Goal: Task Accomplishment & Management: Use online tool/utility

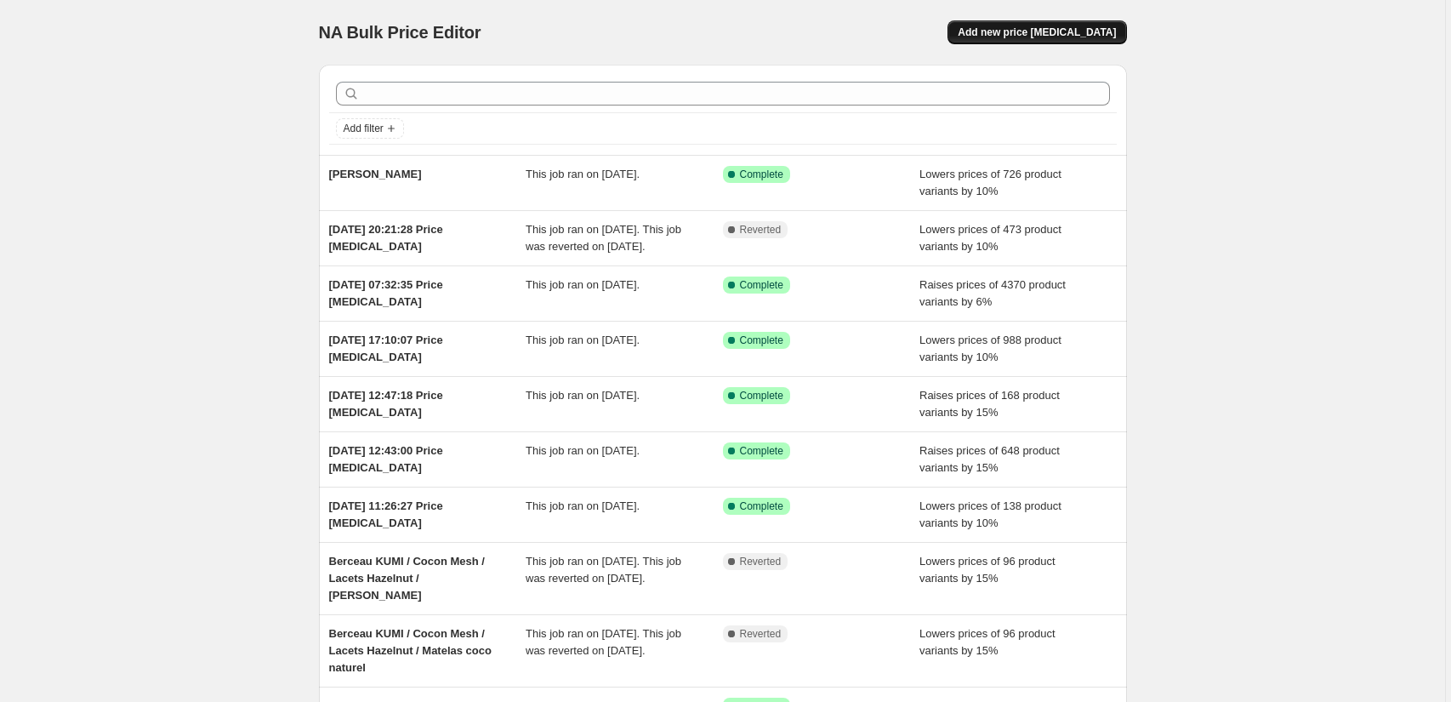
click at [1092, 35] on span "Add new price [MEDICAL_DATA]" at bounding box center [1036, 33] width 158 height 14
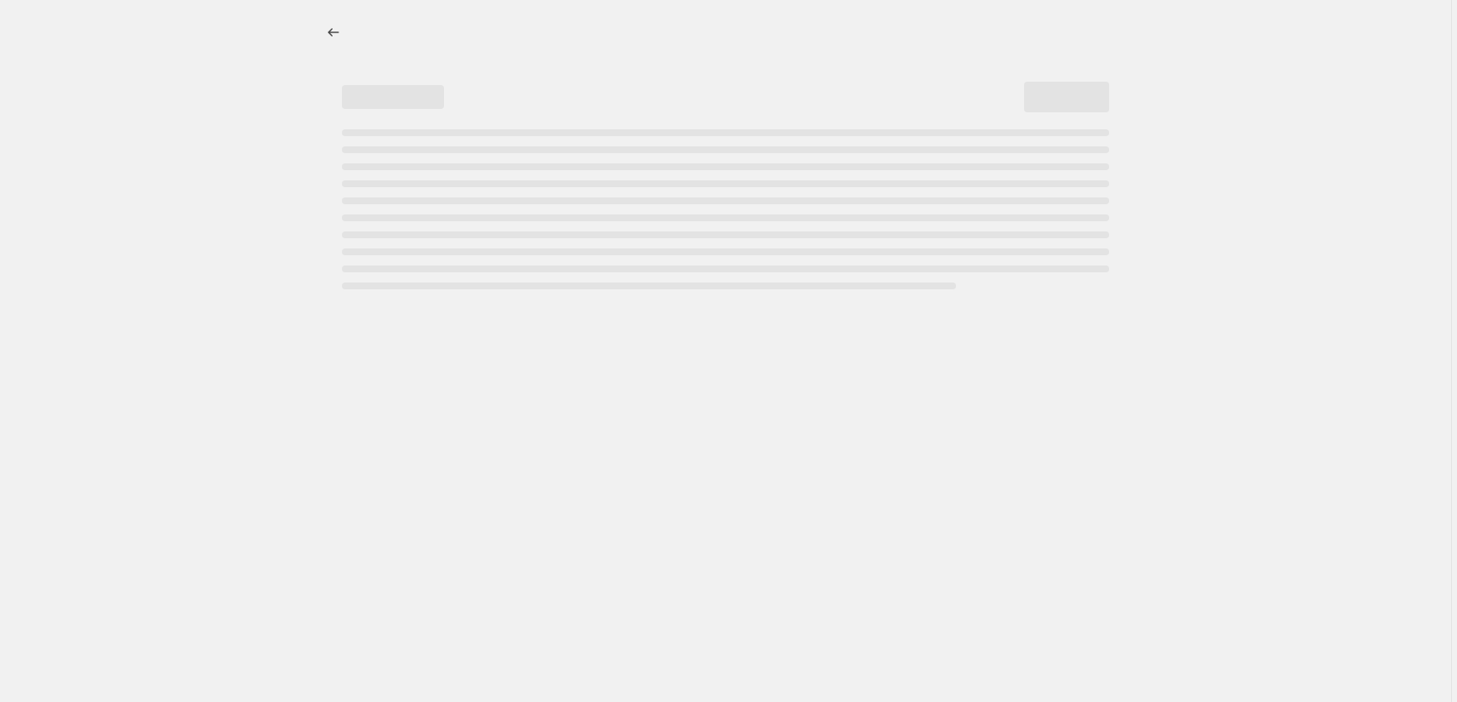
select select "percentage"
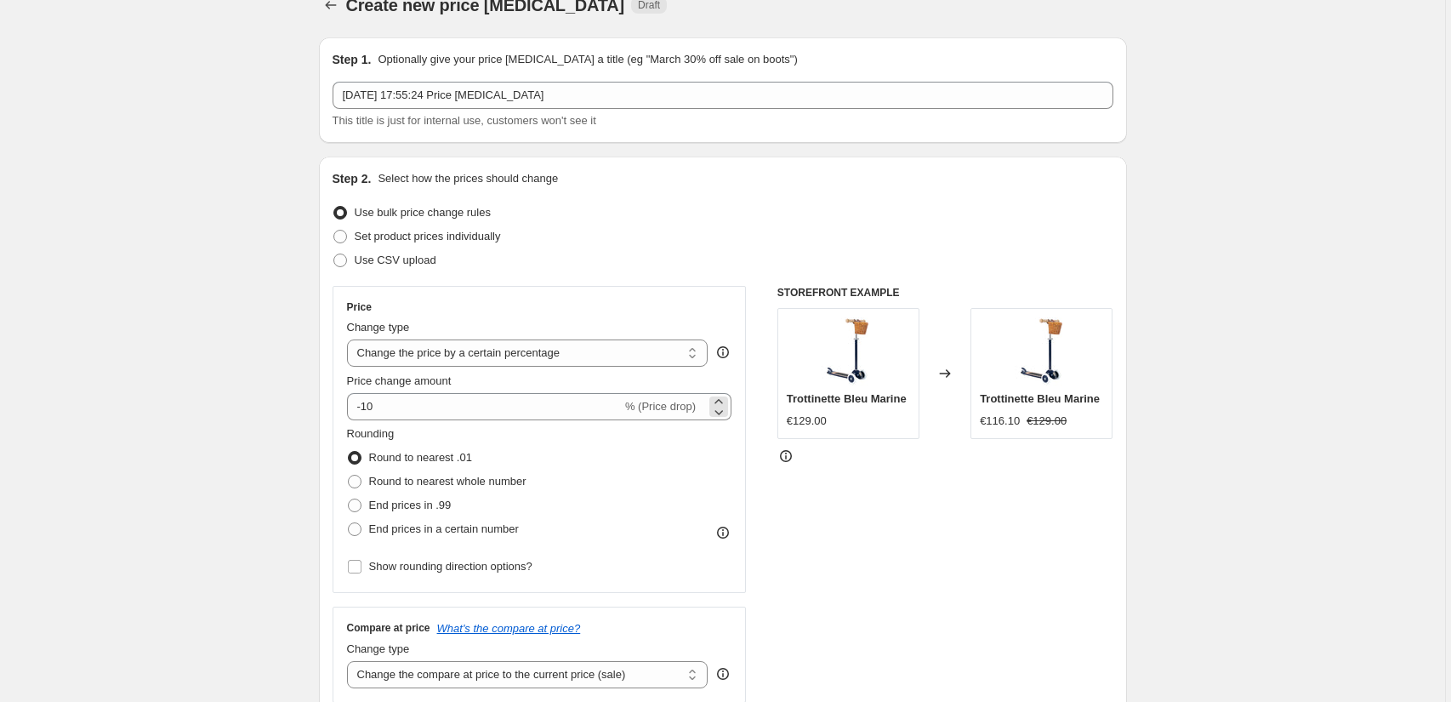
scroll to position [54, 0]
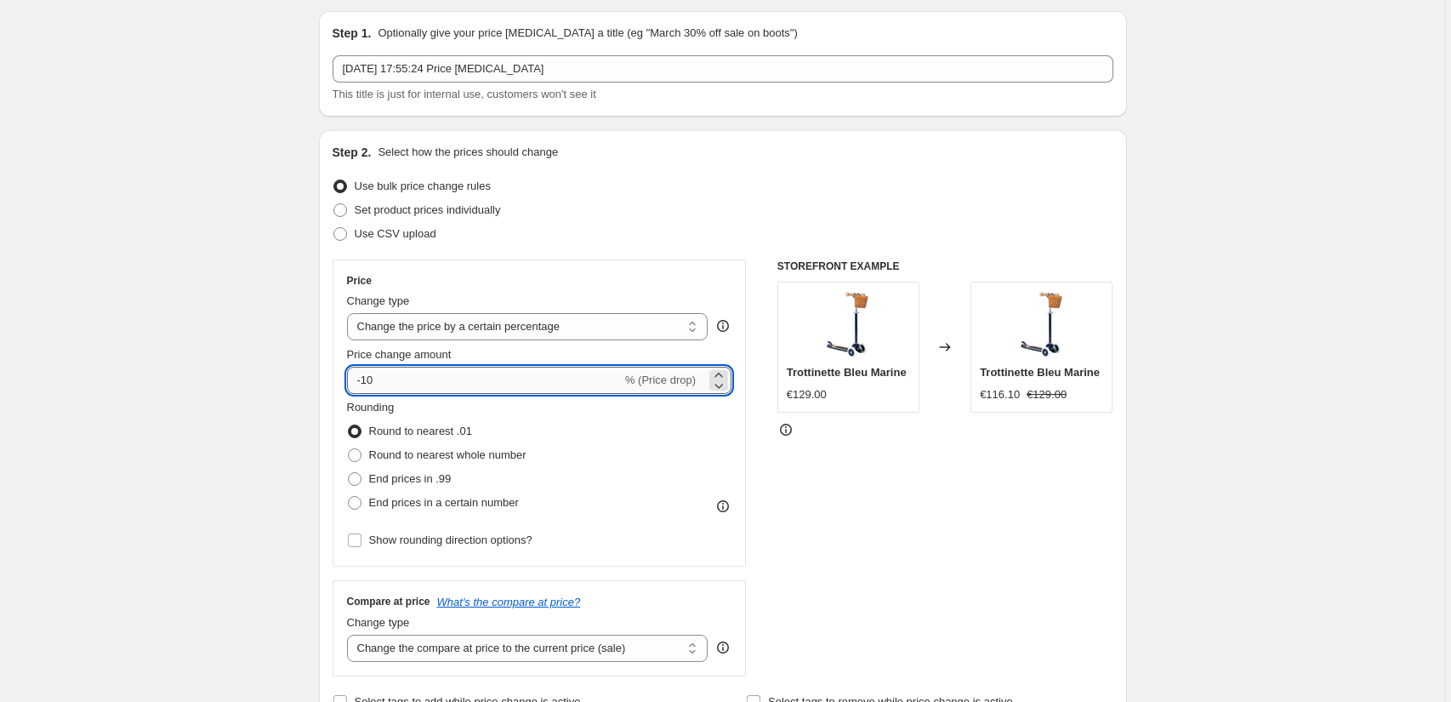
click at [401, 381] on input "-10" at bounding box center [484, 379] width 275 height 27
type input "-1"
type input "-3"
click at [377, 453] on span "Round to nearest whole number" at bounding box center [447, 454] width 157 height 13
click at [349, 449] on input "Round to nearest whole number" at bounding box center [348, 448] width 1 height 1
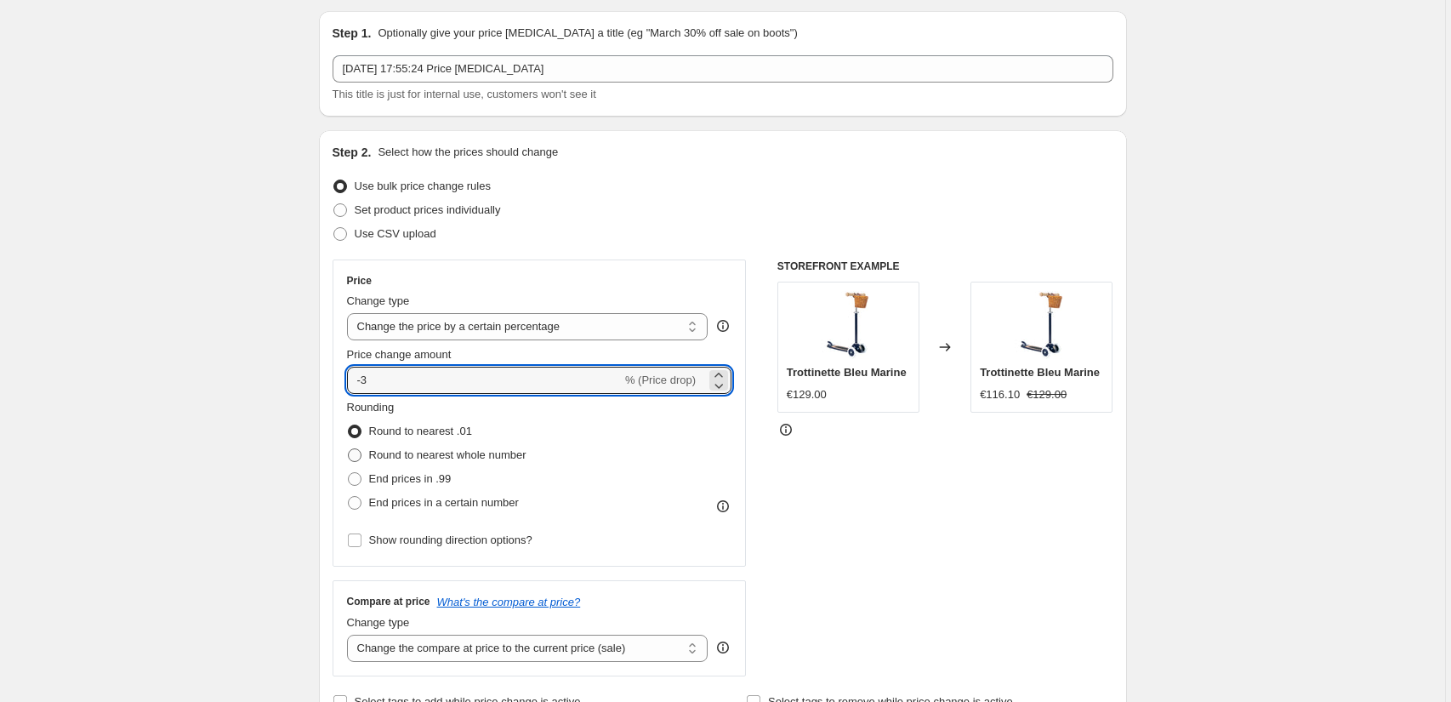
radio input "true"
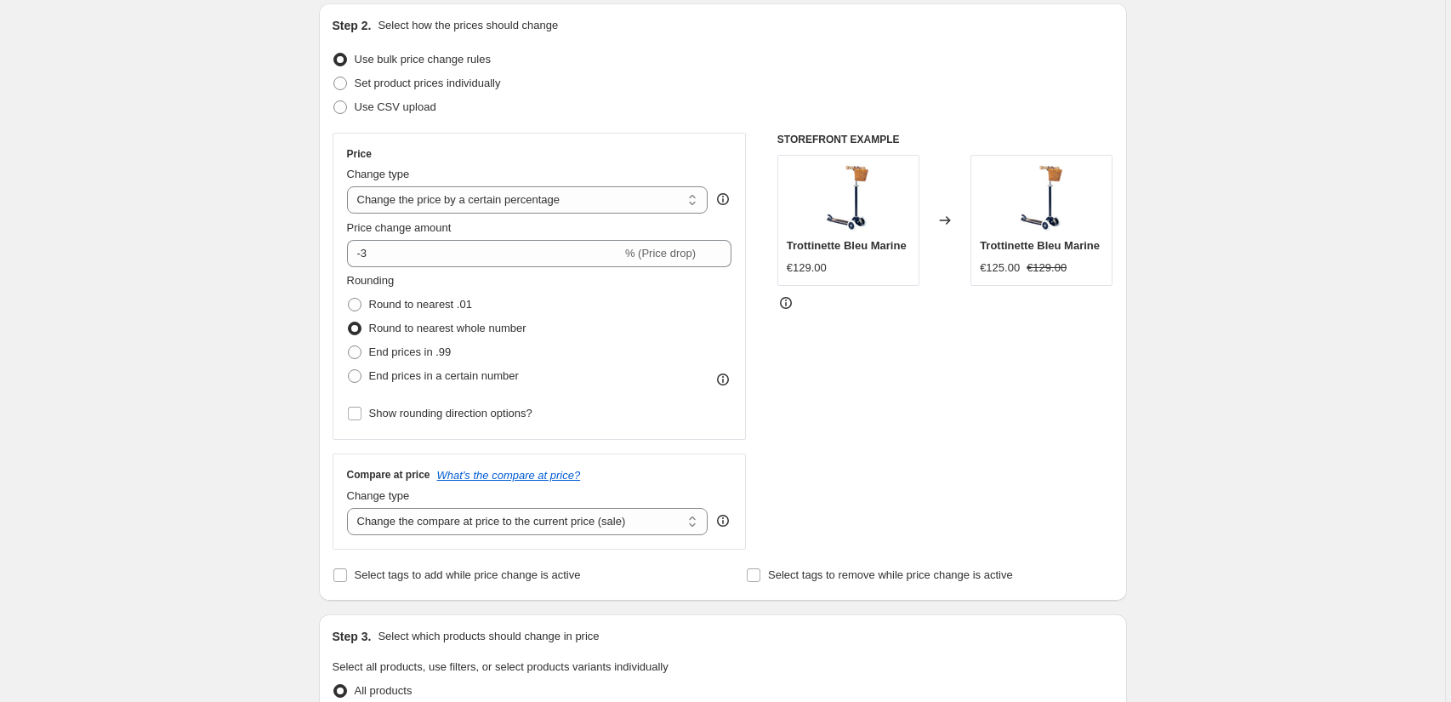
scroll to position [303, 0]
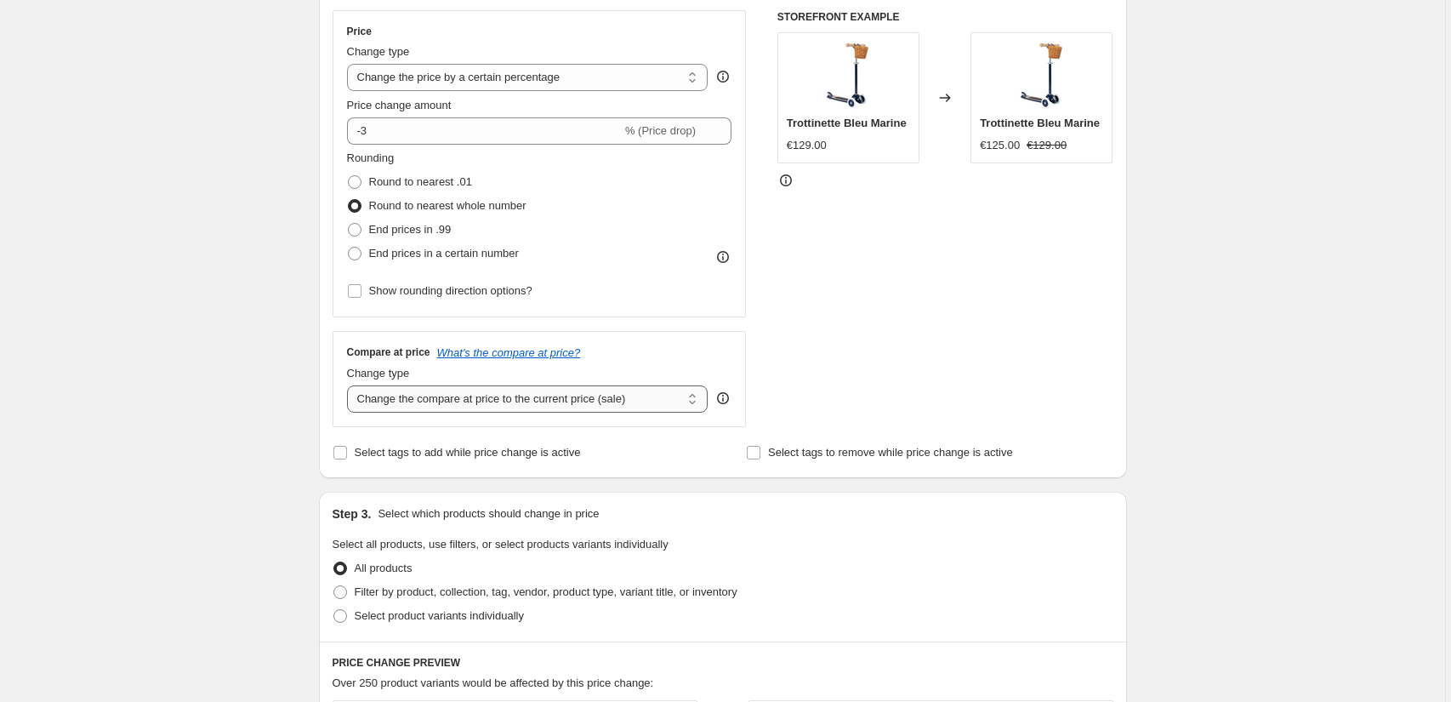
click at [602, 404] on select "Change the compare at price to the current price (sale) Change the compare at p…" at bounding box center [527, 398] width 361 height 27
select select "no_change"
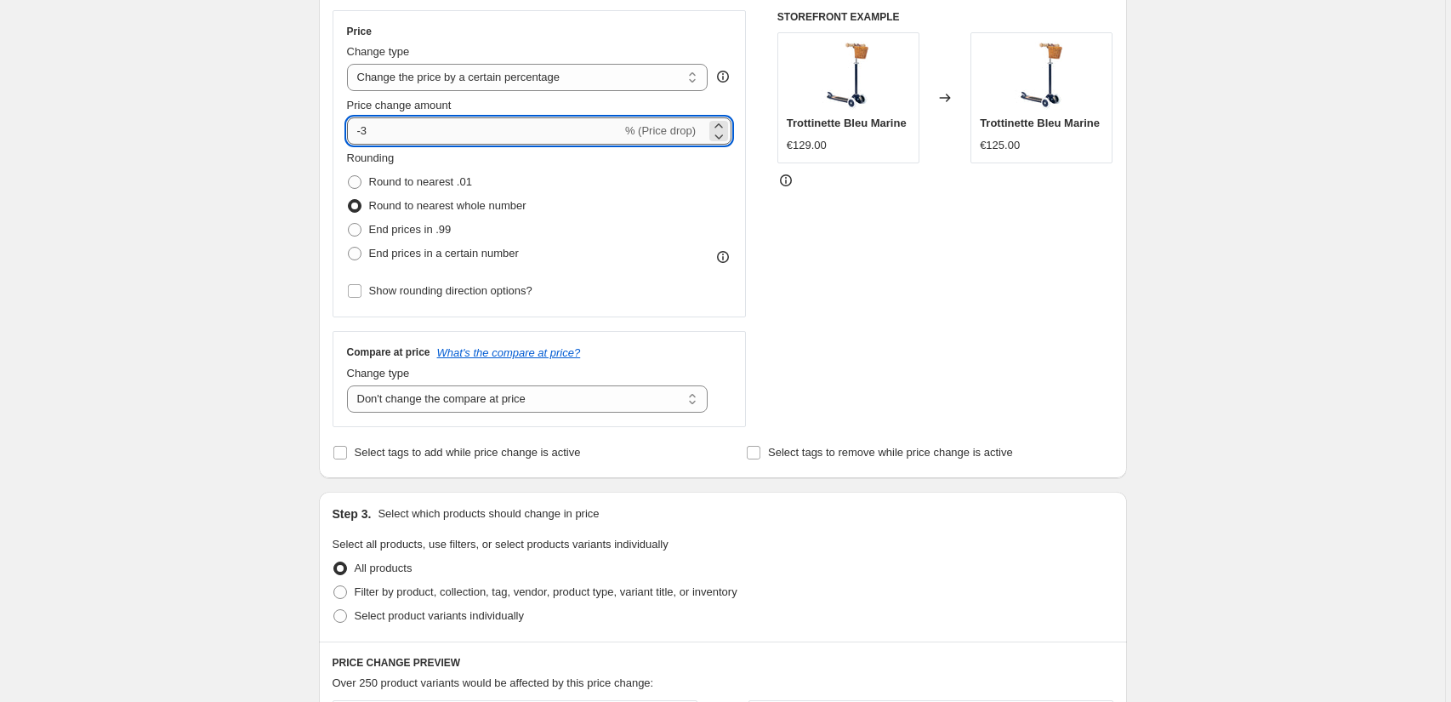
click at [377, 128] on input "-3" at bounding box center [484, 130] width 275 height 27
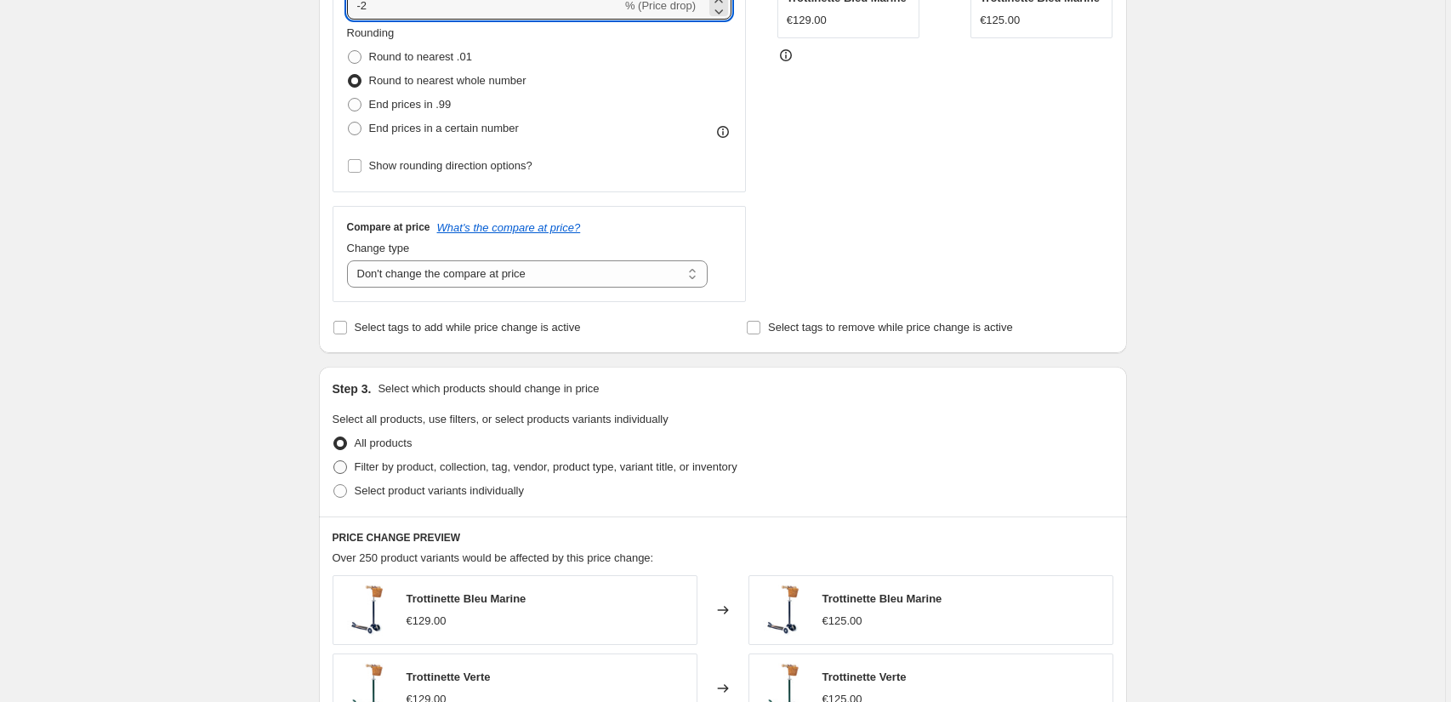
type input "-2"
click at [412, 464] on span "Filter by product, collection, tag, vendor, product type, variant title, or inv…" at bounding box center [546, 466] width 383 height 13
click at [334, 461] on input "Filter by product, collection, tag, vendor, product type, variant title, or inv…" at bounding box center [333, 460] width 1 height 1
radio input "true"
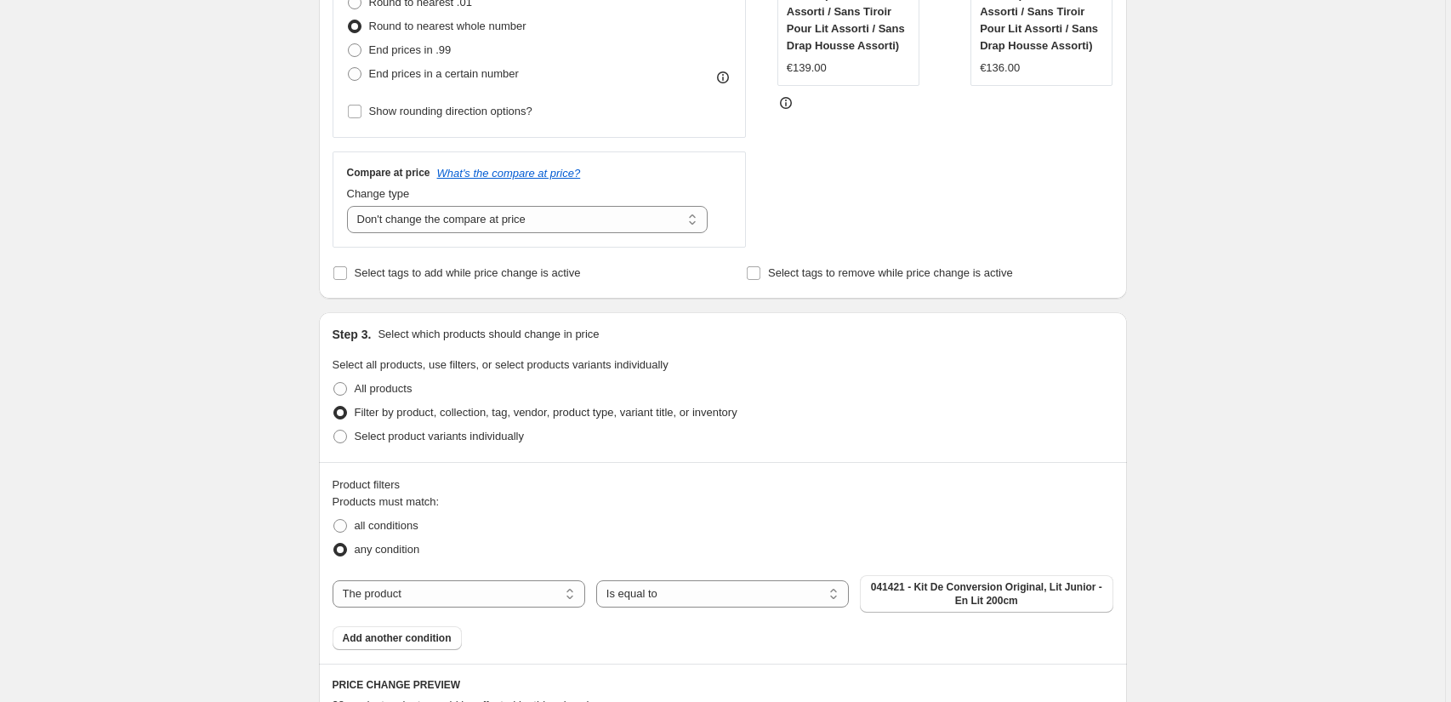
scroll to position [566, 0]
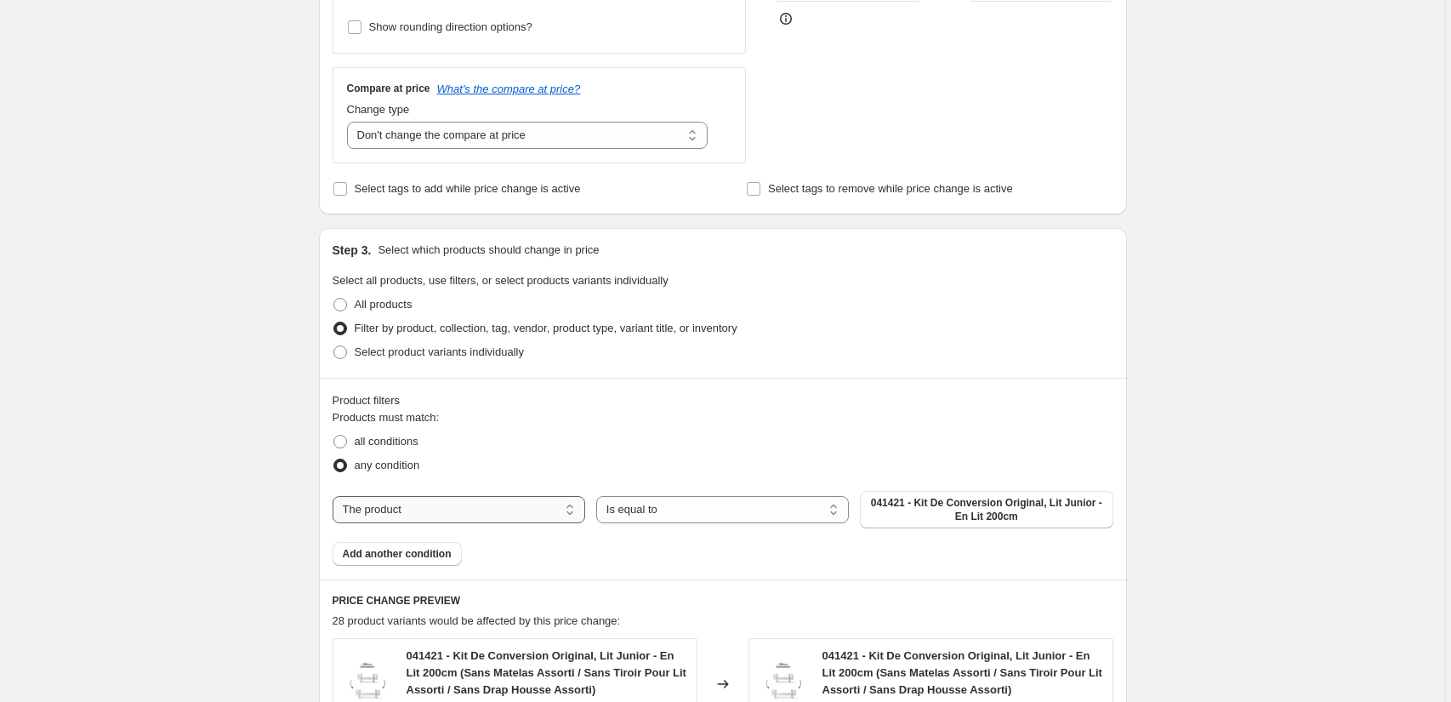
click at [514, 508] on select "The product The product's collection The product's tag The product's vendor The…" at bounding box center [458, 509] width 253 height 27
select select "vendor"
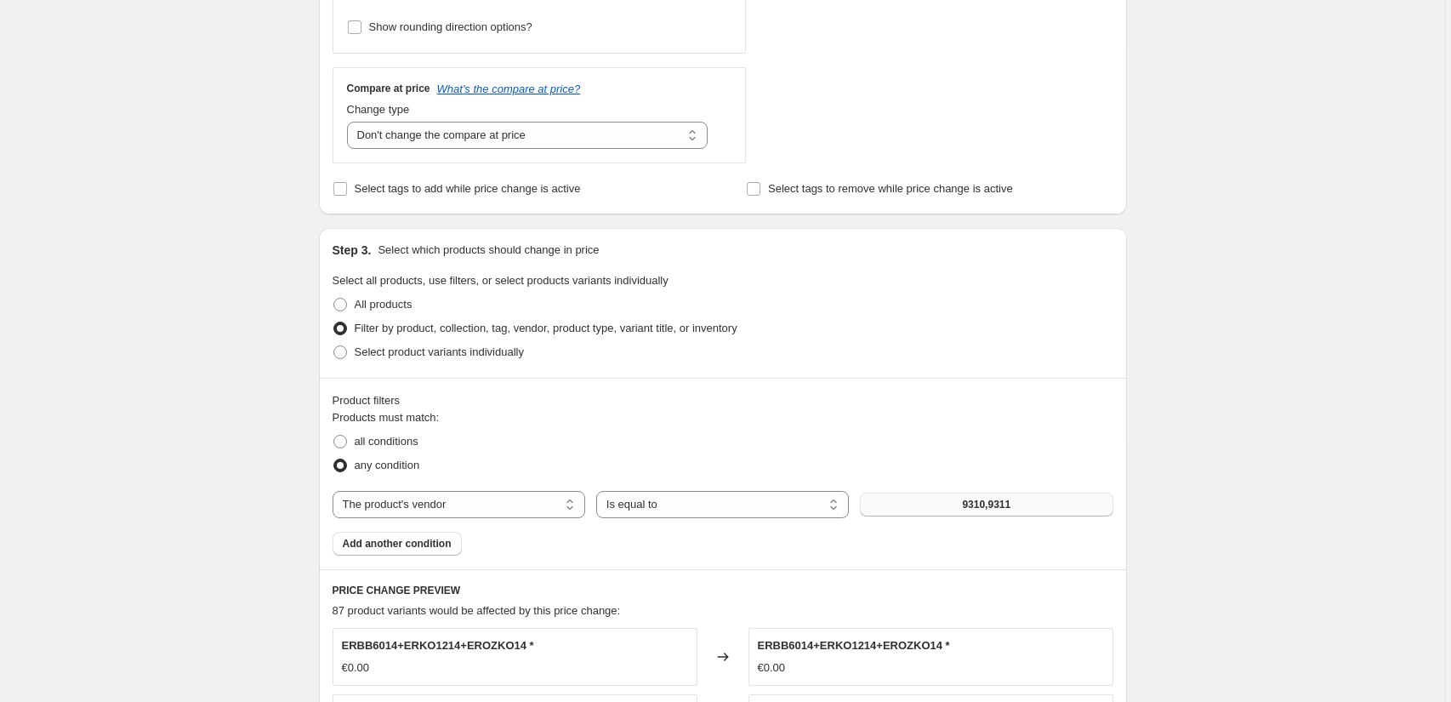
click at [952, 501] on button "9310,9311" at bounding box center [986, 504] width 253 height 24
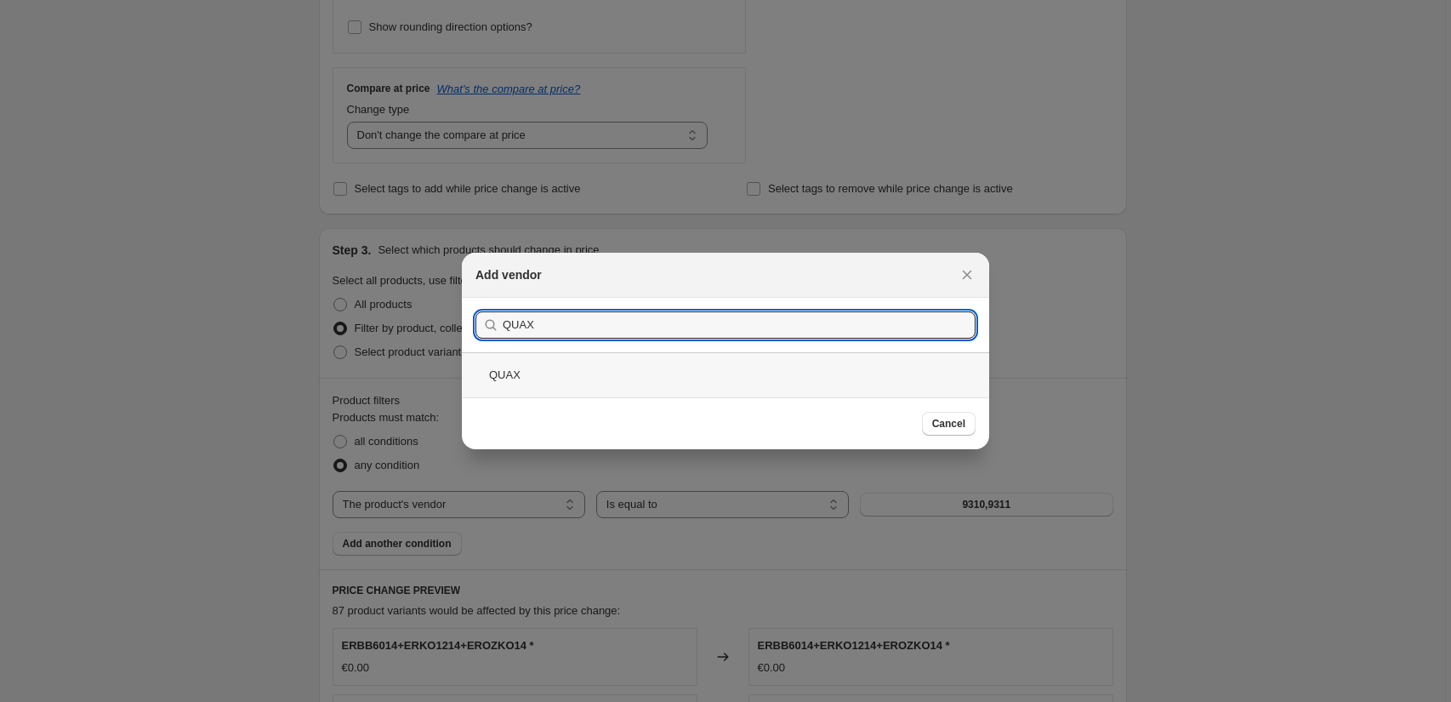
type input "QUAX"
click at [511, 378] on div "QUAX" at bounding box center [725, 374] width 527 height 45
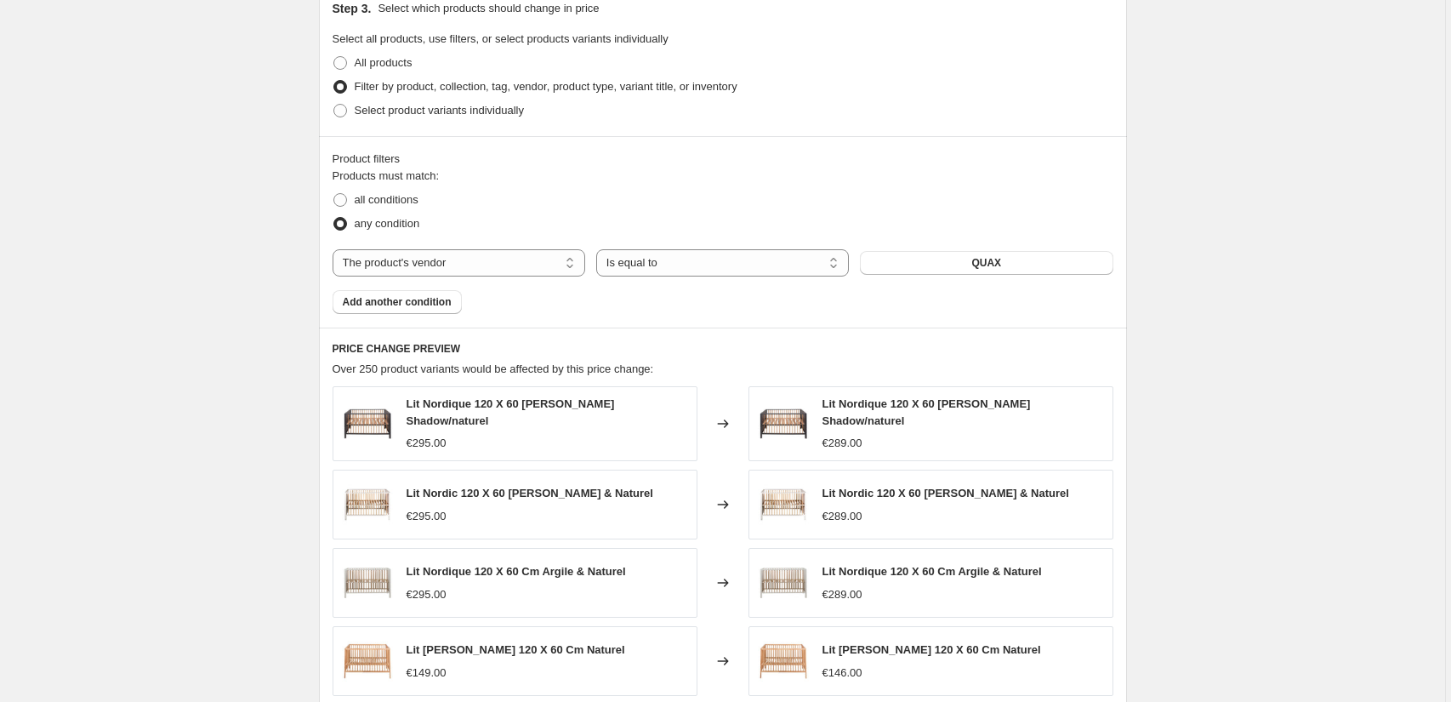
scroll to position [1282, 0]
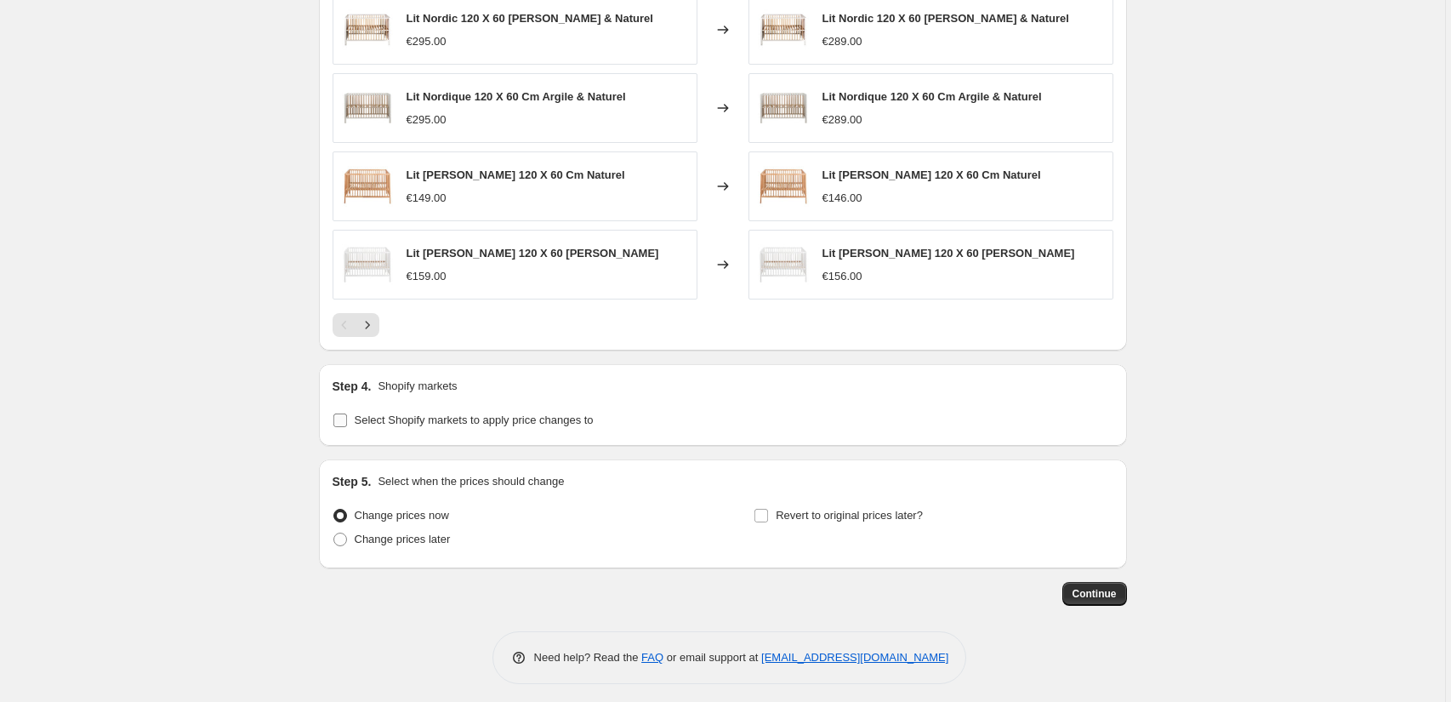
click at [489, 413] on span "Select Shopify markets to apply price changes to" at bounding box center [474, 419] width 239 height 13
click at [347, 413] on input "Select Shopify markets to apply price changes to" at bounding box center [340, 420] width 14 height 14
checkbox input "true"
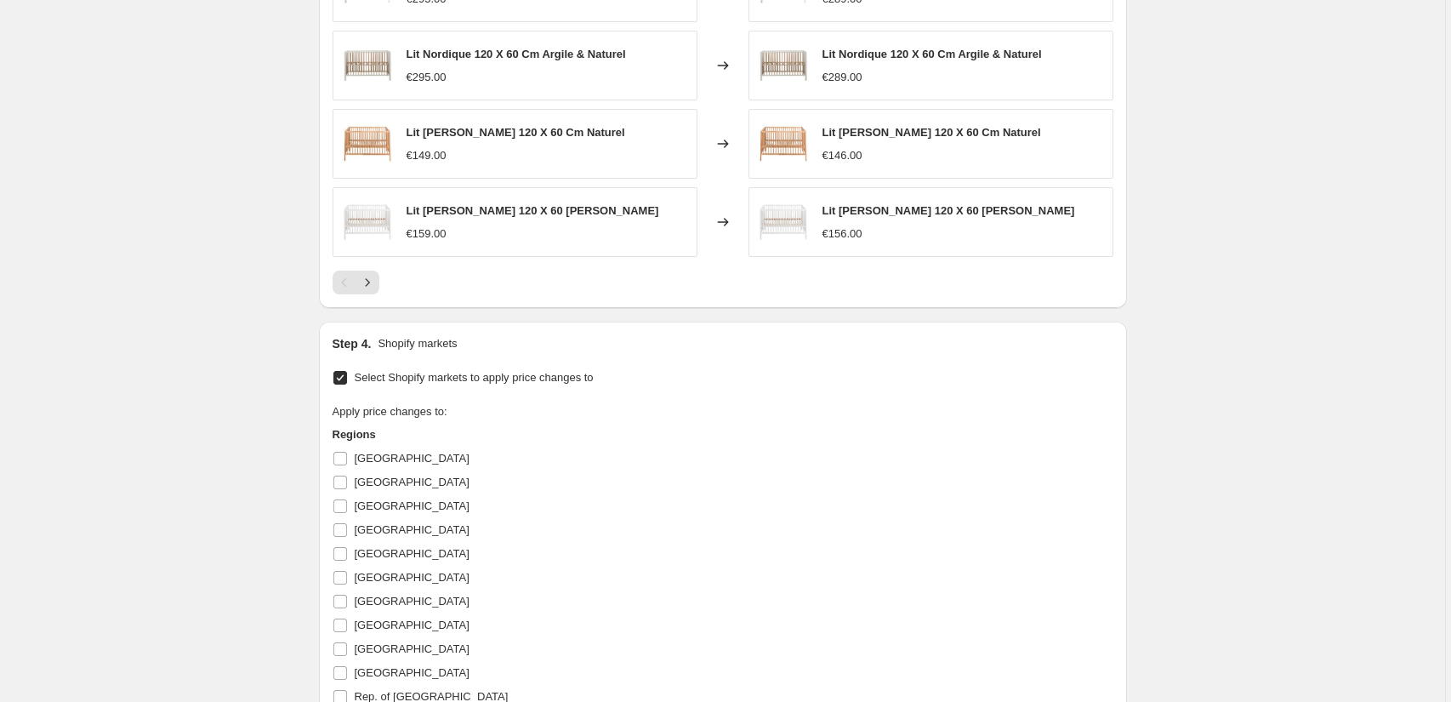
scroll to position [1389, 0]
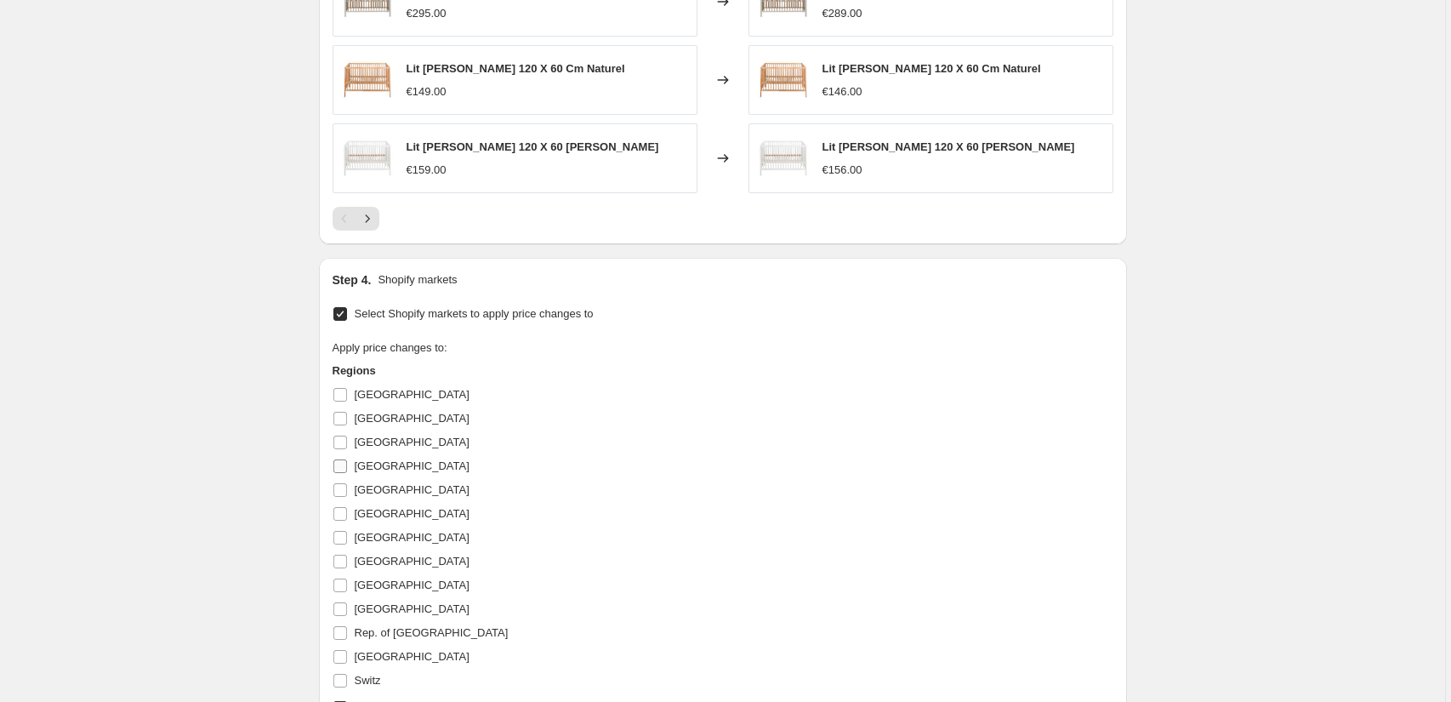
click at [384, 459] on span "[GEOGRAPHIC_DATA]" at bounding box center [412, 465] width 115 height 13
click at [347, 459] on input "[GEOGRAPHIC_DATA]" at bounding box center [340, 466] width 14 height 14
checkbox input "true"
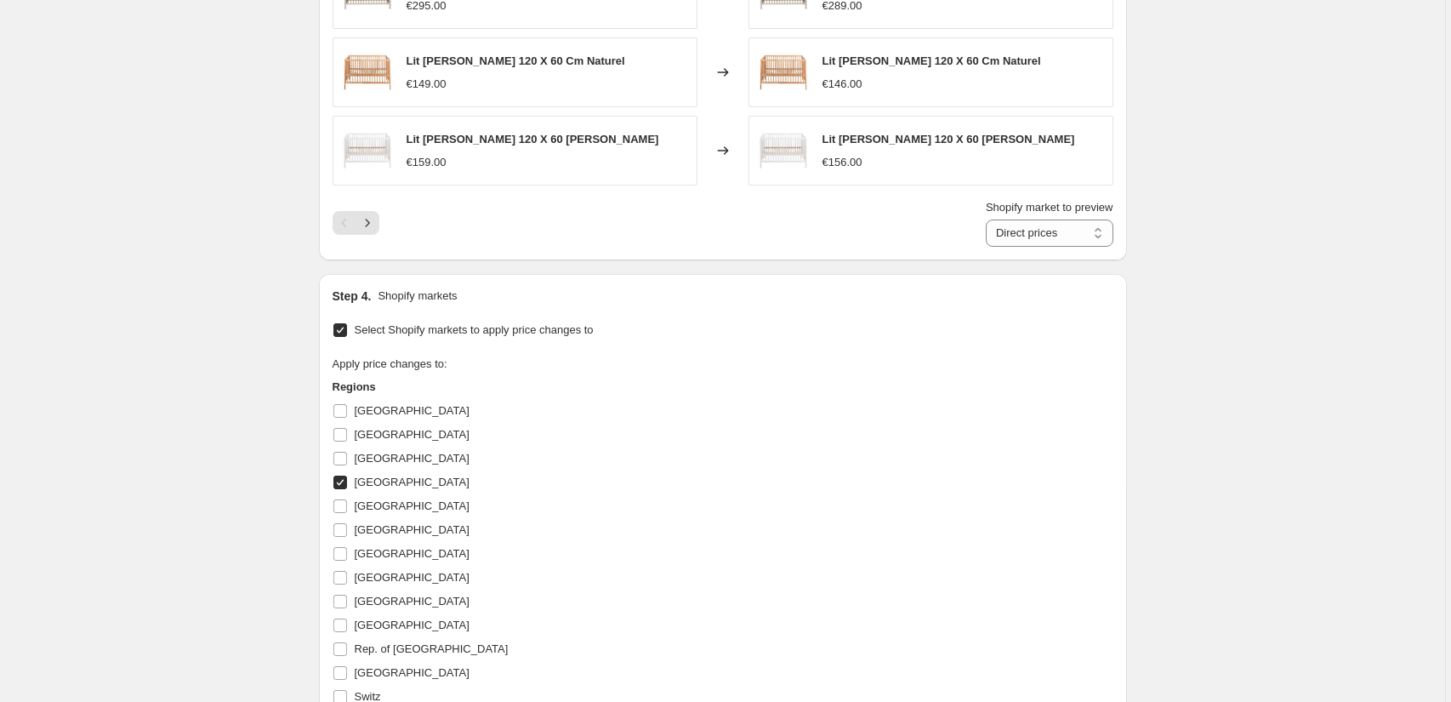
scroll to position [1417, 0]
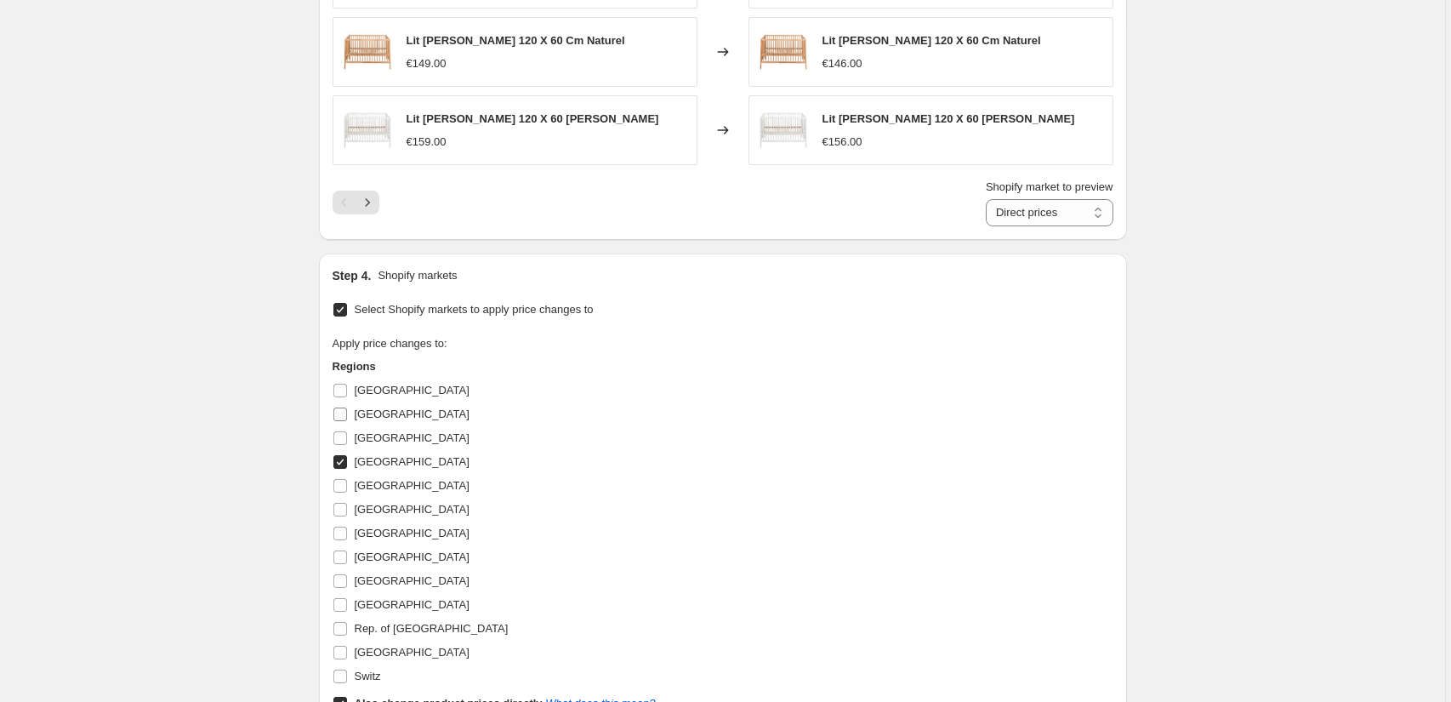
click at [362, 407] on span "[GEOGRAPHIC_DATA]" at bounding box center [412, 413] width 115 height 13
click at [347, 407] on input "[GEOGRAPHIC_DATA]" at bounding box center [340, 414] width 14 height 14
checkbox input "true"
click at [391, 550] on span "[GEOGRAPHIC_DATA]" at bounding box center [412, 556] width 115 height 13
click at [347, 550] on input "[GEOGRAPHIC_DATA]" at bounding box center [340, 557] width 14 height 14
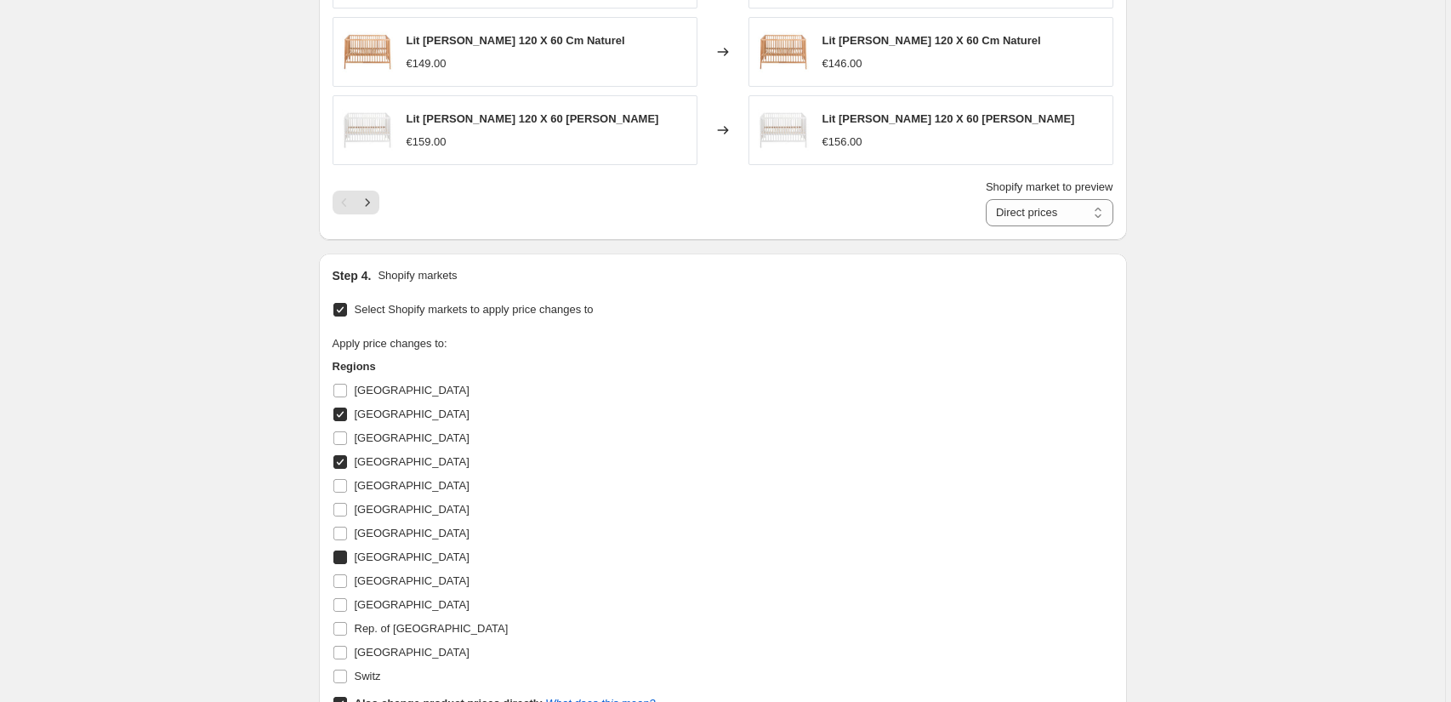
checkbox input "true"
drag, startPoint x: 404, startPoint y: 498, endPoint x: 655, endPoint y: 518, distance: 251.6
click at [404, 503] on span "[GEOGRAPHIC_DATA]" at bounding box center [412, 509] width 115 height 13
click at [347, 503] on input "[GEOGRAPHIC_DATA]" at bounding box center [340, 510] width 14 height 14
checkbox input "true"
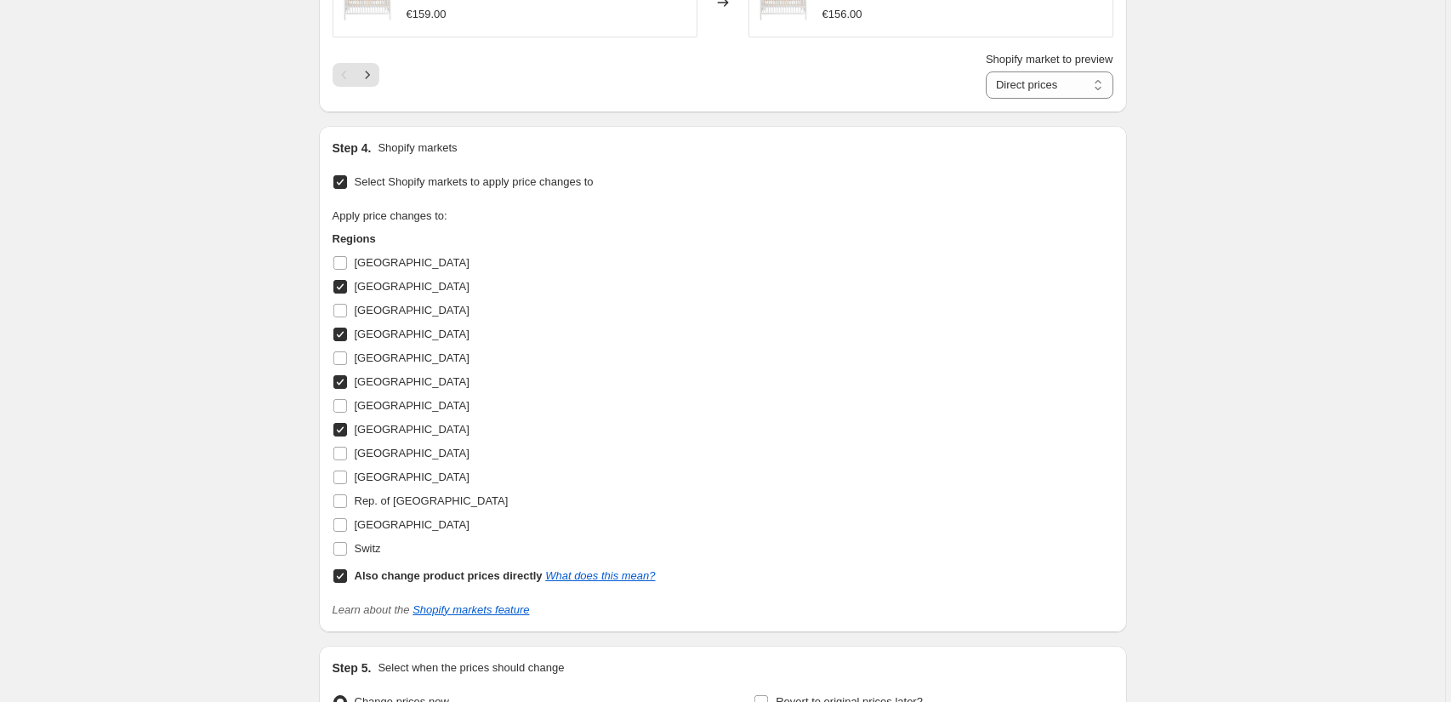
scroll to position [1544, 0]
click at [650, 569] on link "What does this mean?" at bounding box center [600, 575] width 110 height 13
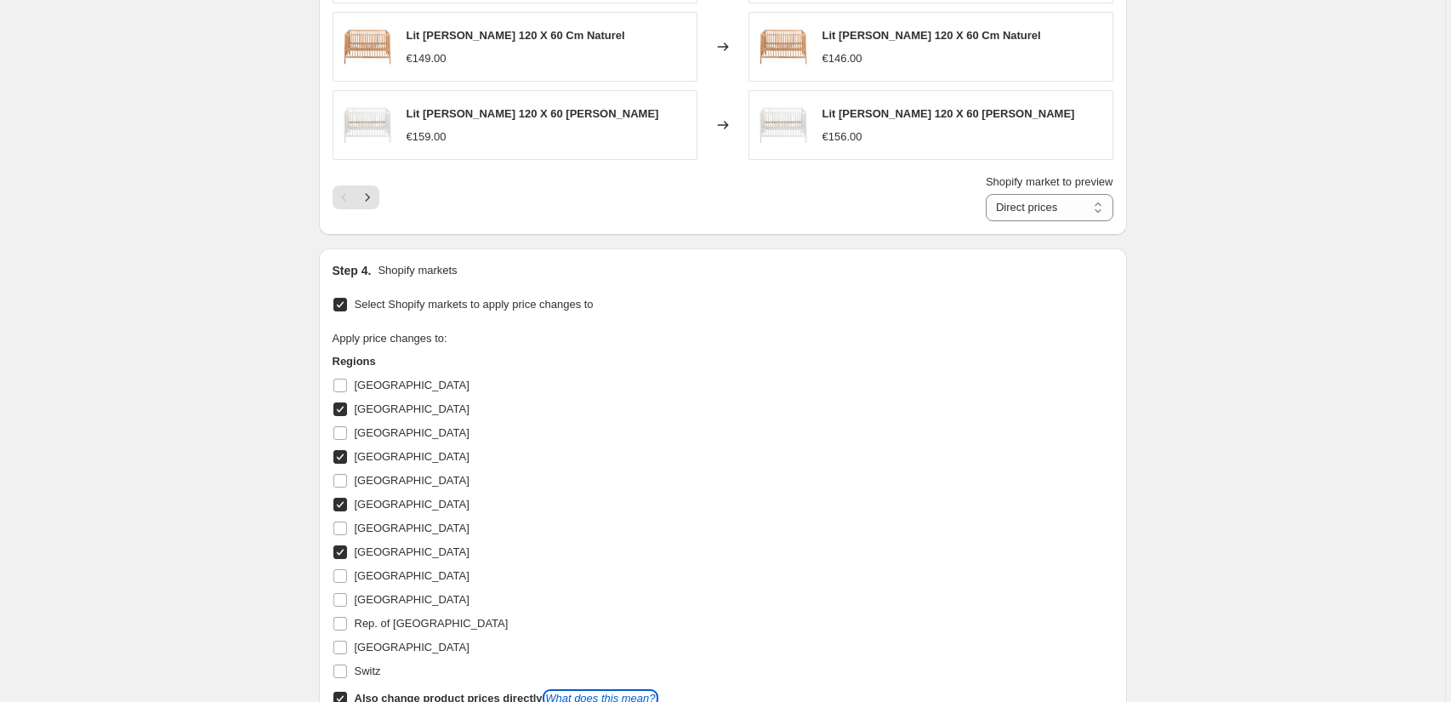
scroll to position [1714, 0]
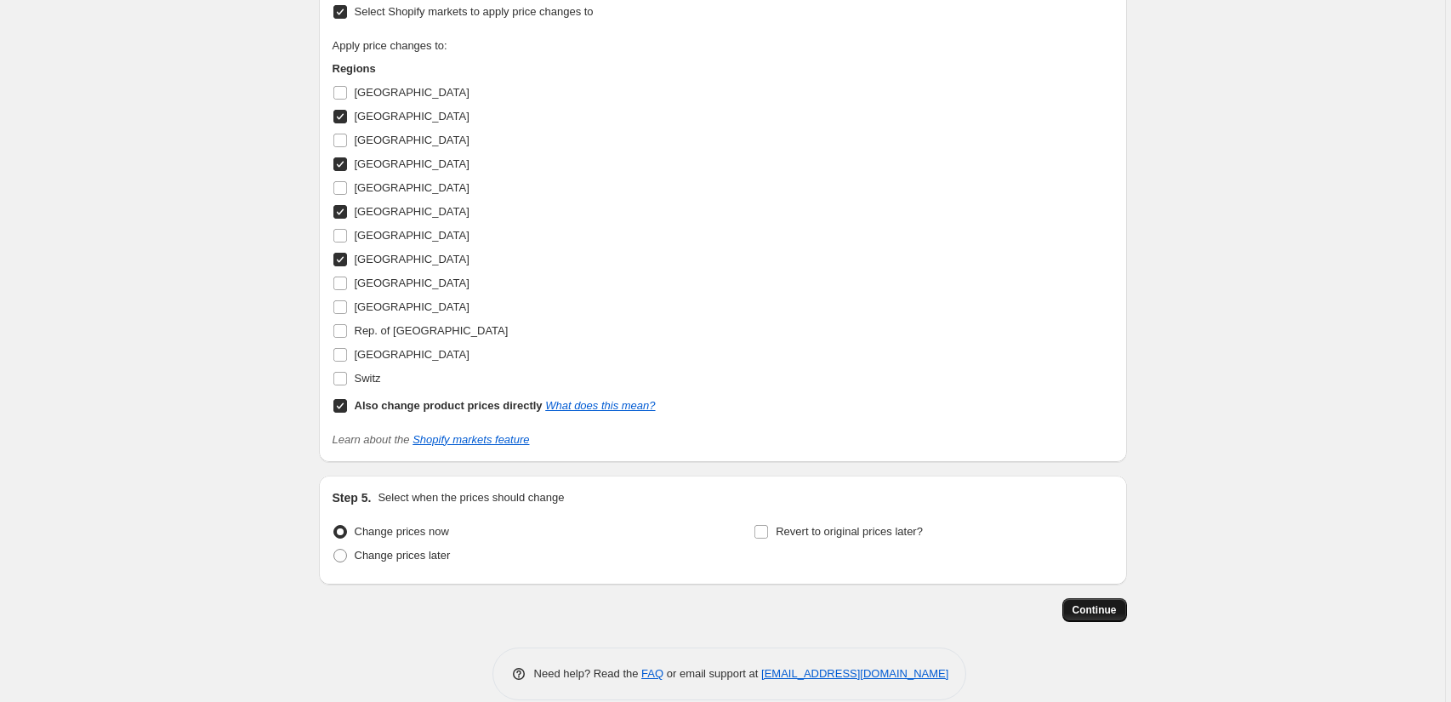
click at [1099, 603] on span "Continue" at bounding box center [1094, 610] width 44 height 14
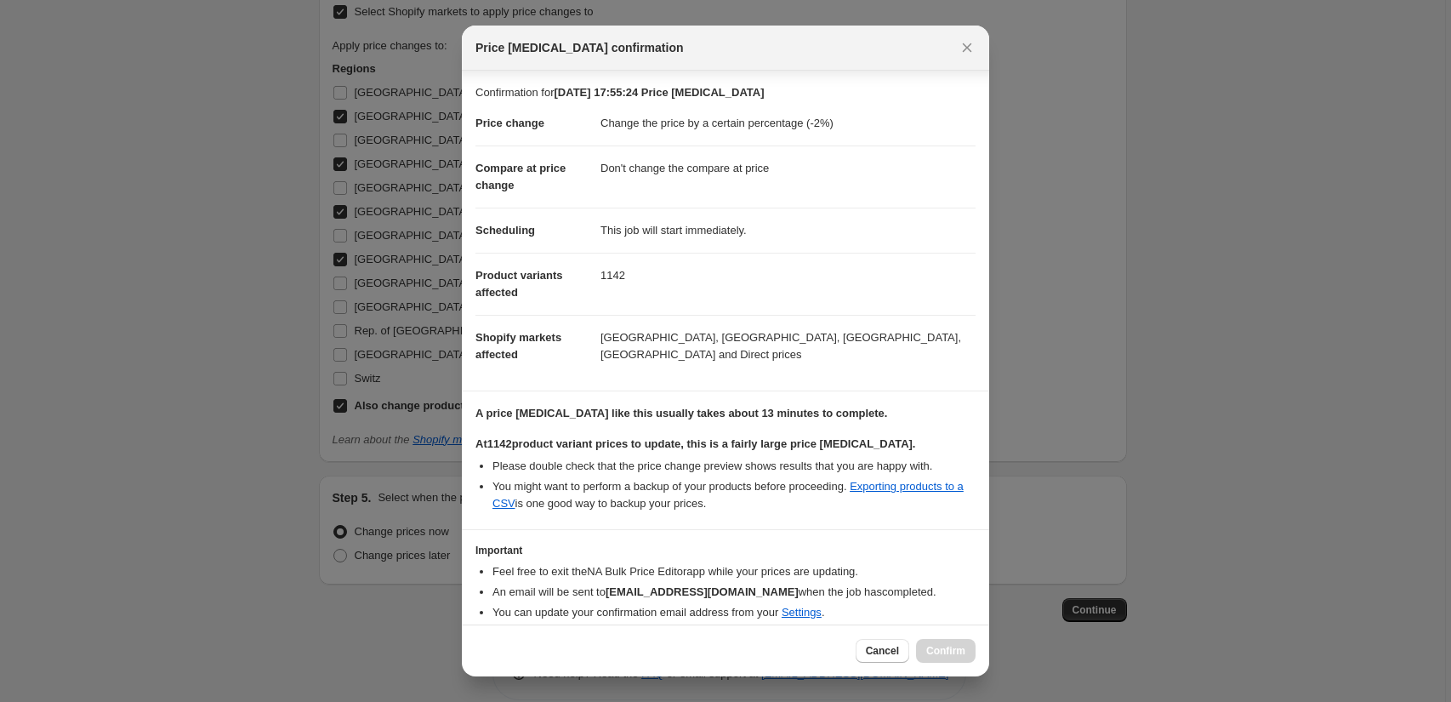
scroll to position [64, 0]
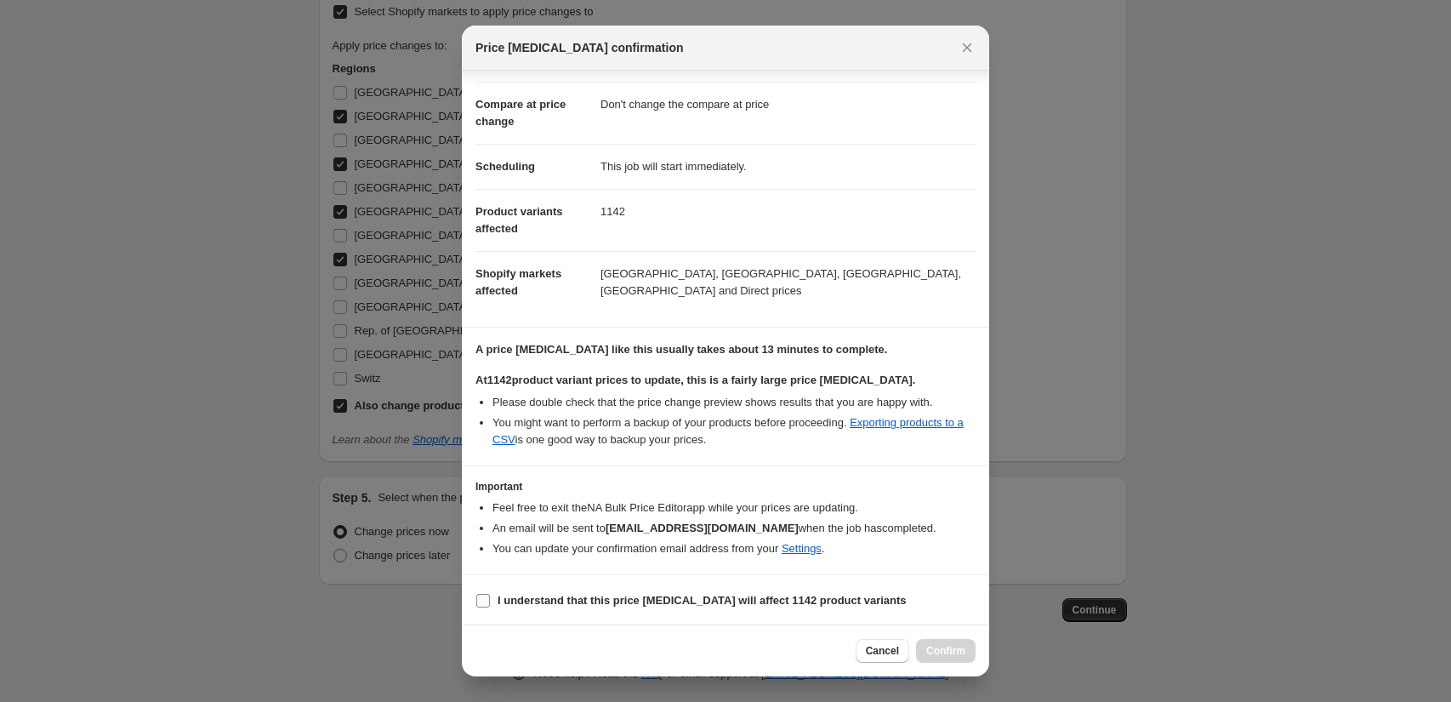
click at [480, 594] on input "I understand that this price [MEDICAL_DATA] will affect 1142 product variants" at bounding box center [483, 601] width 14 height 14
checkbox input "true"
click at [958, 647] on span "Confirm" at bounding box center [945, 651] width 39 height 14
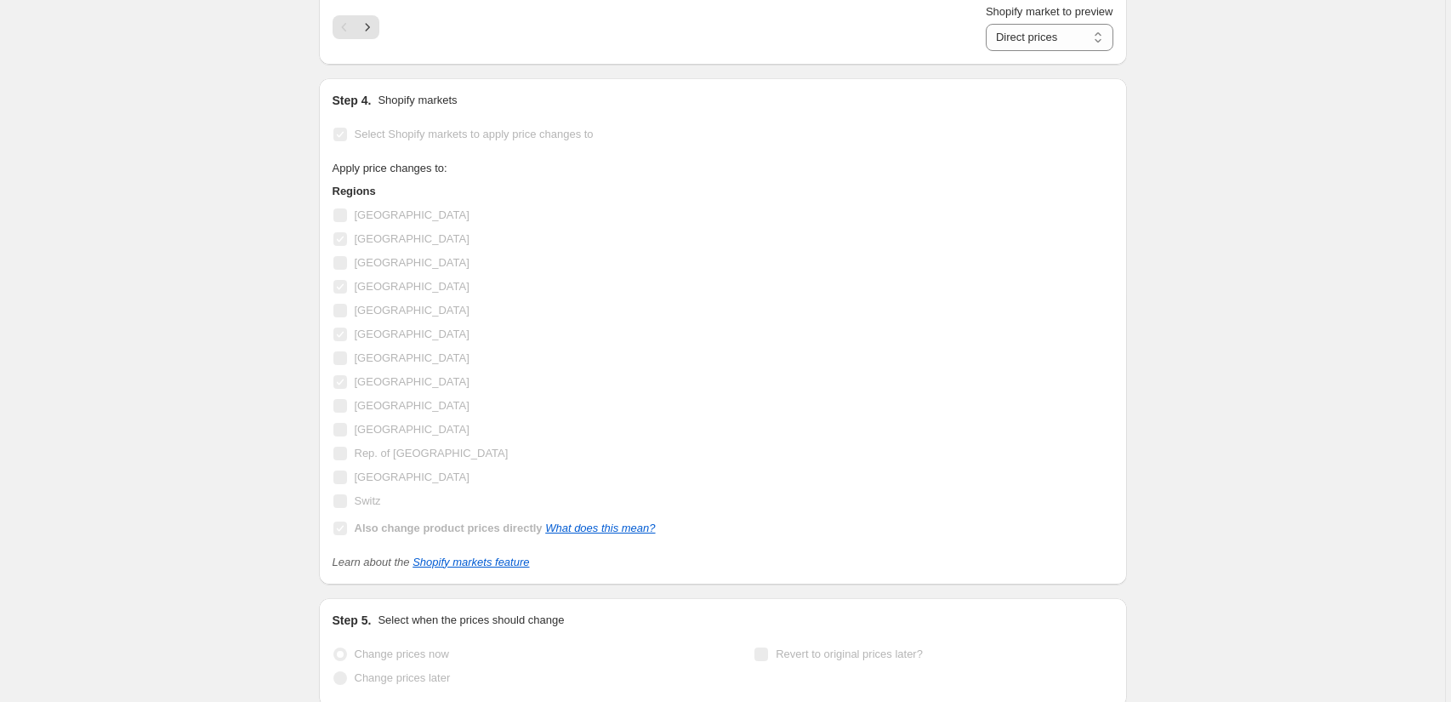
scroll to position [1759, 0]
